Goal: Find specific page/section: Find specific page/section

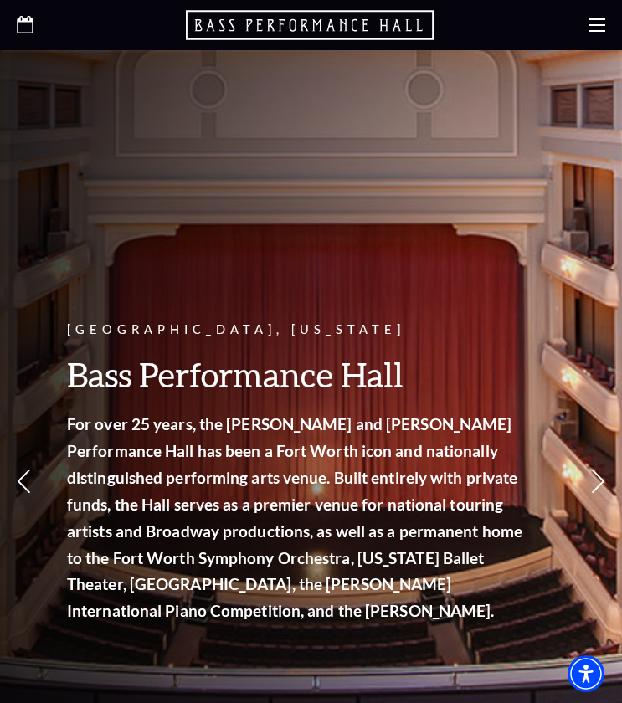
click at [24, 28] on icon "Open this option" at bounding box center [25, 25] width 17 height 18
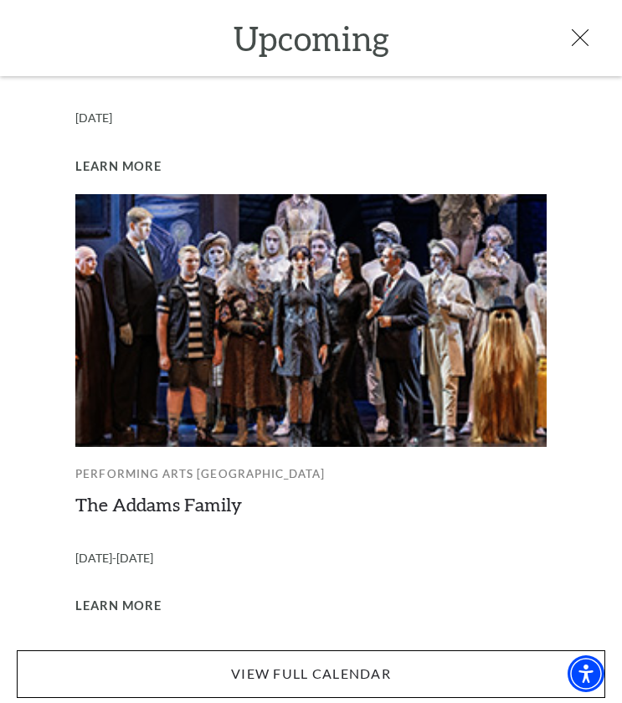
scroll to position [398, 0]
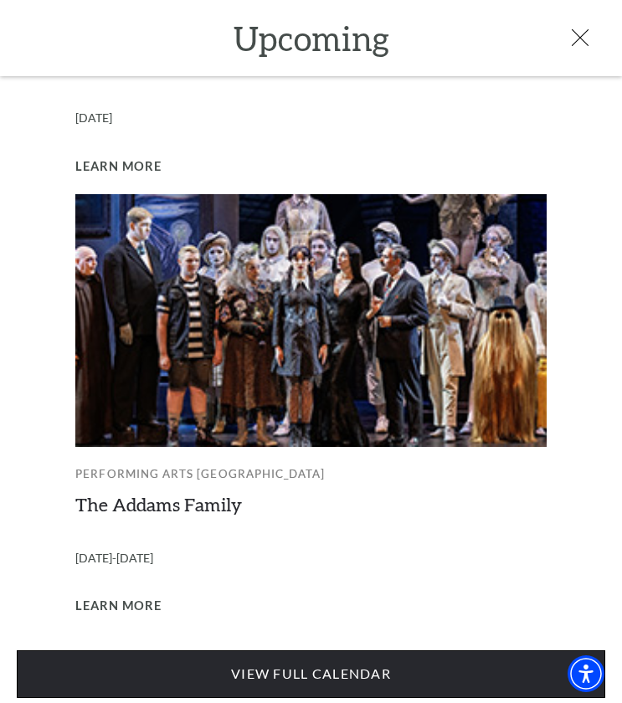
click at [218, 656] on link "View Full Calendar" at bounding box center [311, 673] width 588 height 47
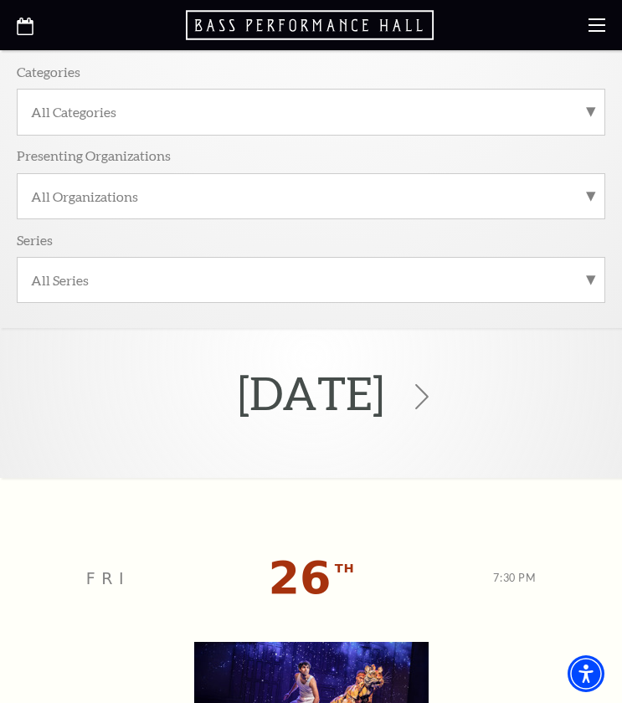
scroll to position [227, 0]
click at [438, 393] on icon at bounding box center [422, 397] width 32 height 32
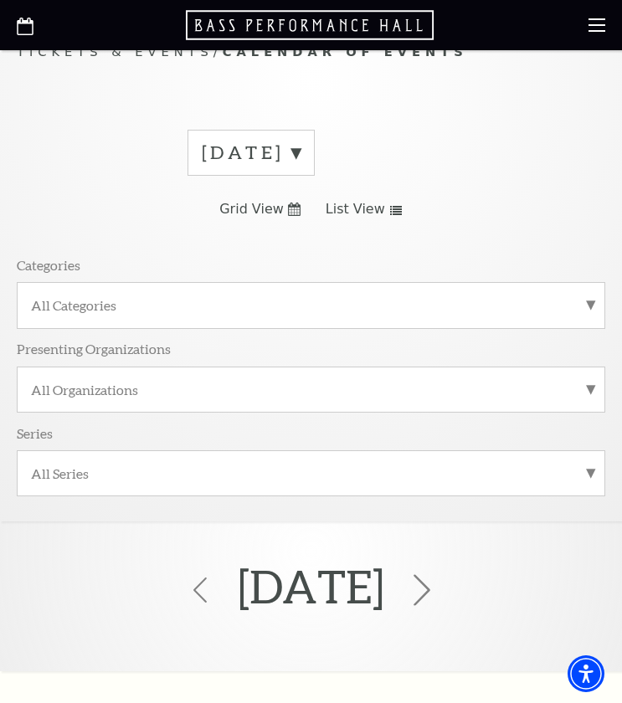
scroll to position [0, 0]
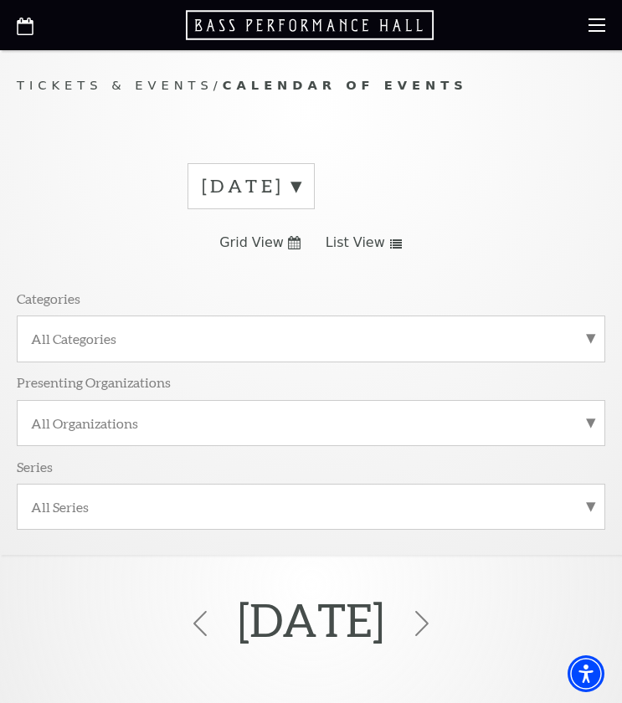
click at [288, 236] on icon at bounding box center [294, 242] width 13 height 13
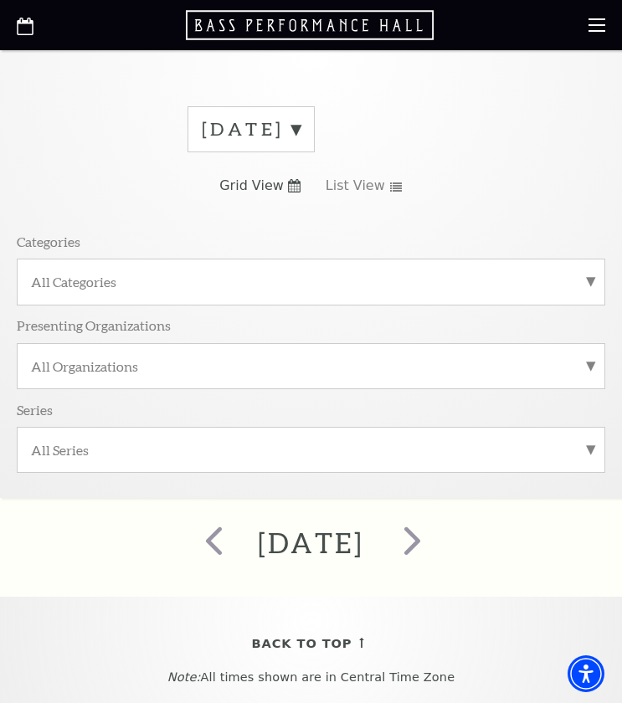
scroll to position [49, 0]
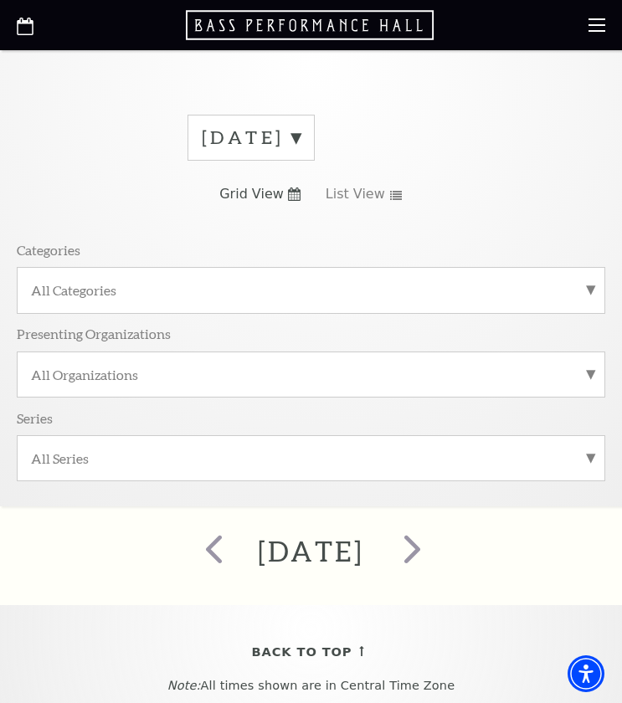
click at [274, 192] on span "Grid View" at bounding box center [251, 194] width 64 height 18
click at [377, 187] on span "List View" at bounding box center [355, 194] width 59 height 18
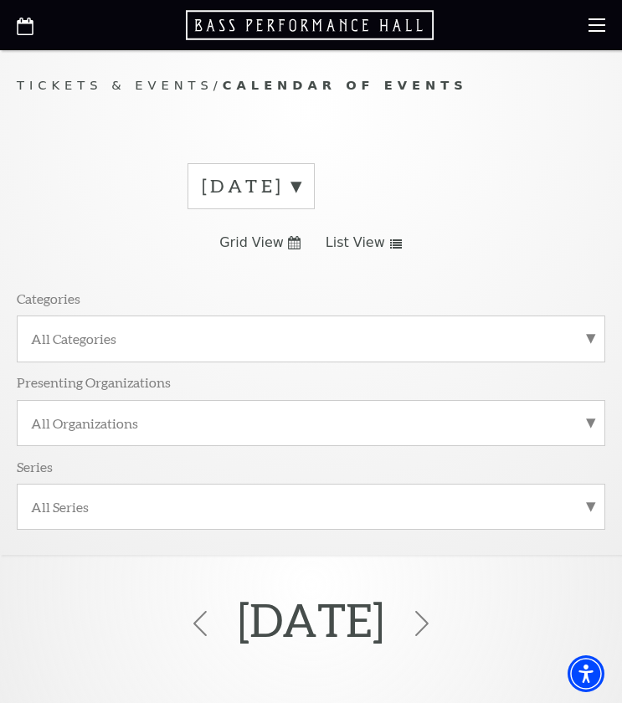
scroll to position [0, 0]
click at [253, 239] on span "Grid View" at bounding box center [251, 243] width 64 height 18
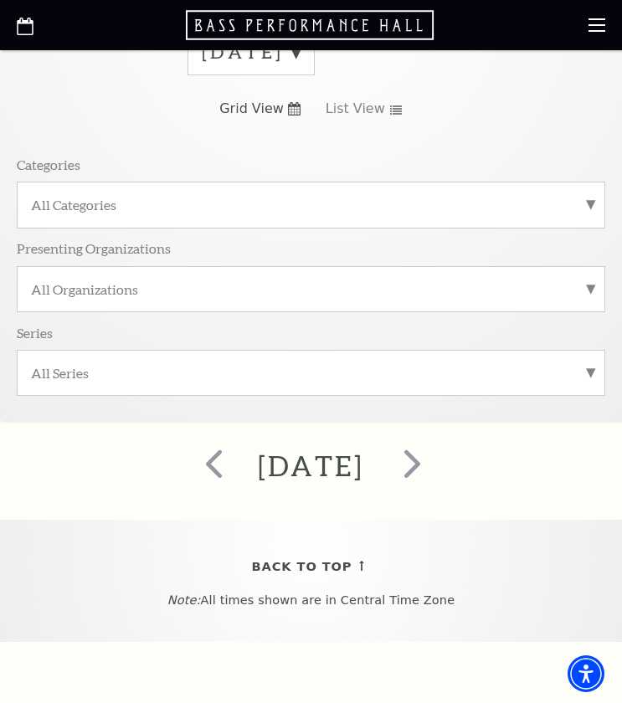
scroll to position [19, 0]
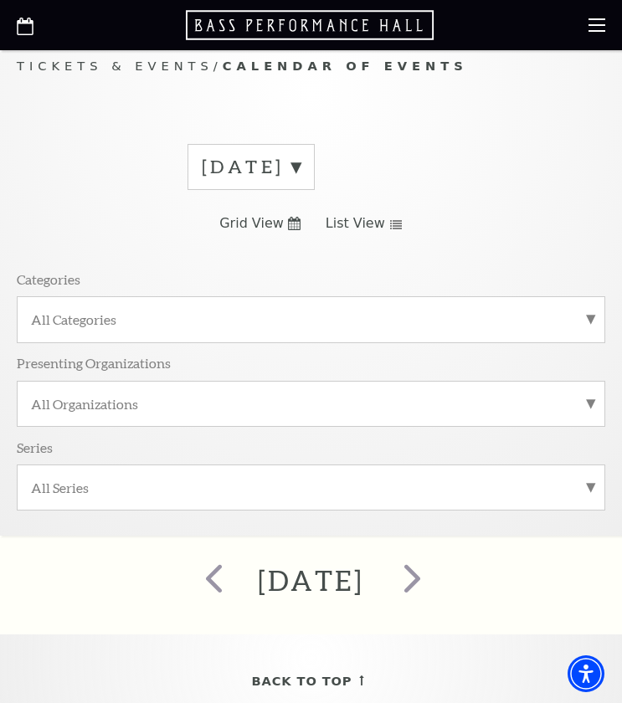
click at [380, 228] on link "List View" at bounding box center [364, 223] width 77 height 18
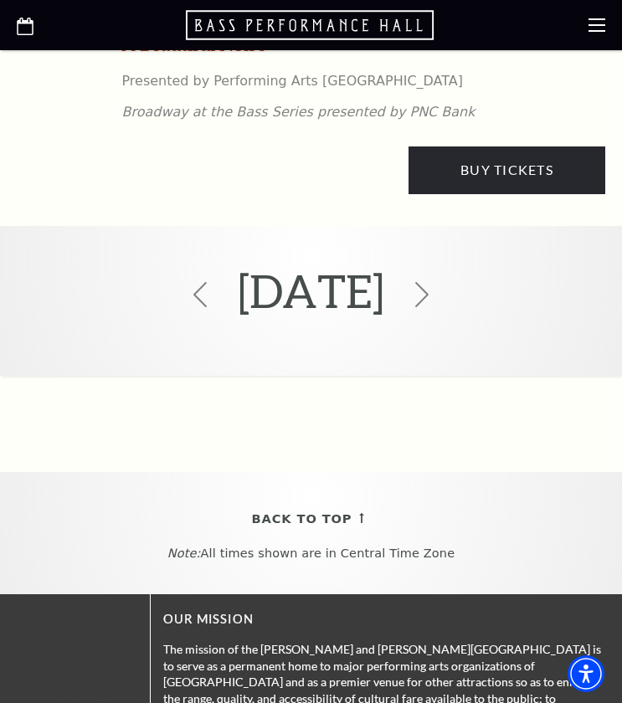
scroll to position [8222, 0]
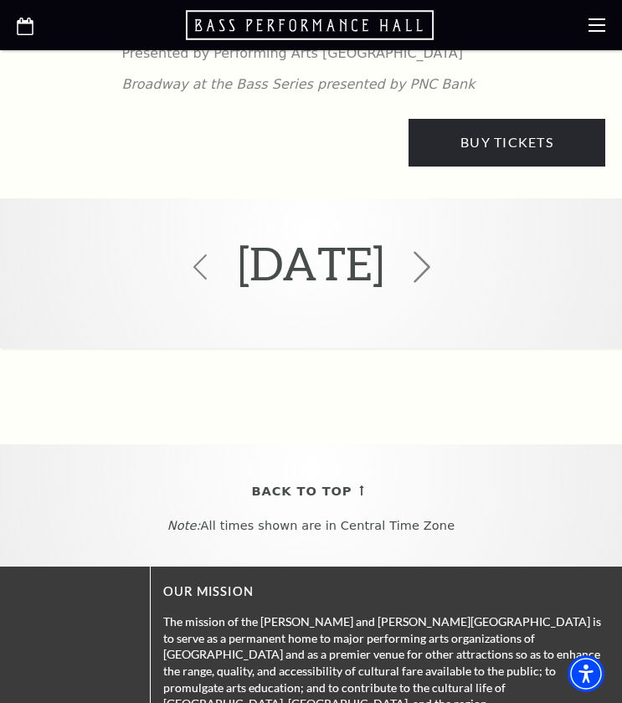
click at [430, 251] on use at bounding box center [421, 267] width 17 height 32
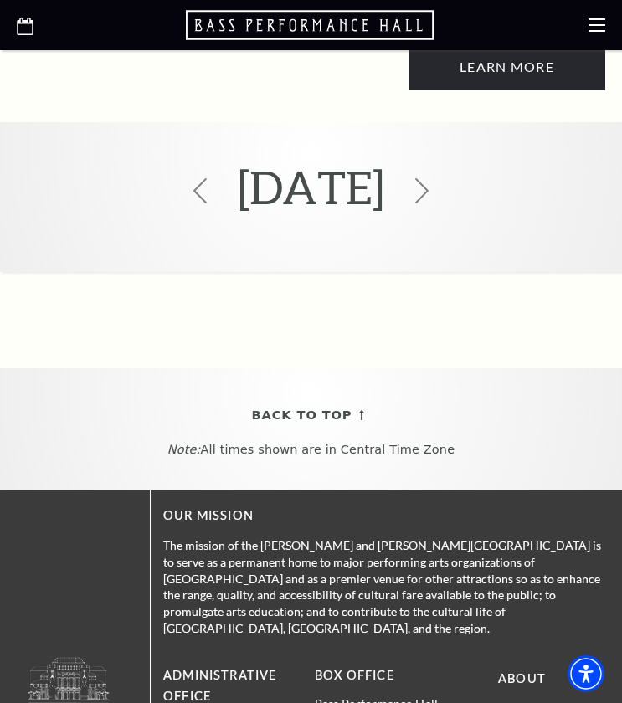
scroll to position [10955, 0]
